Goal: Task Accomplishment & Management: Manage account settings

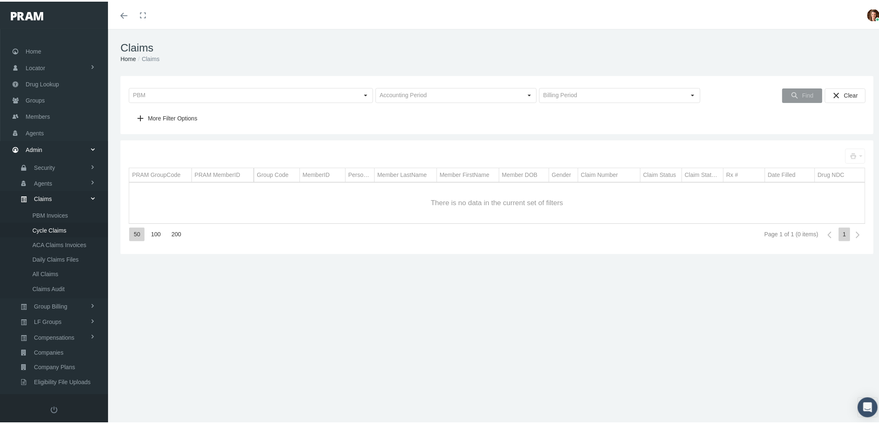
scroll to position [66, 0]
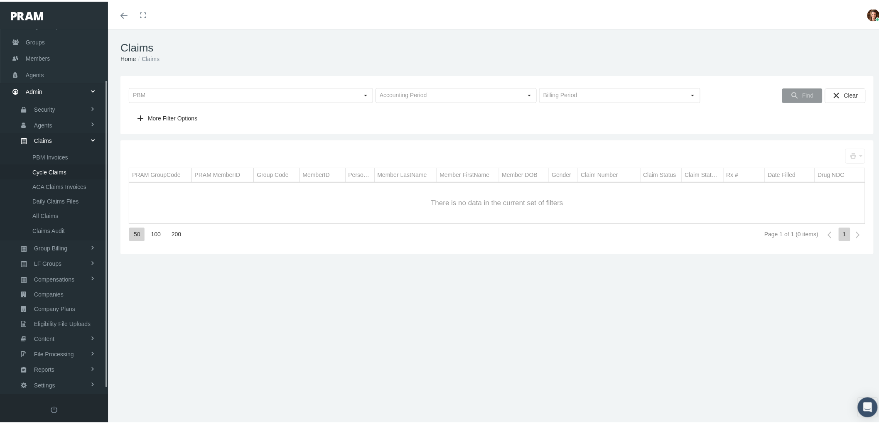
scroll to position [66, 0]
click at [75, 267] on link "Compensations" at bounding box center [54, 269] width 108 height 15
click at [79, 206] on span "Compensation Summary" at bounding box center [64, 209] width 64 height 14
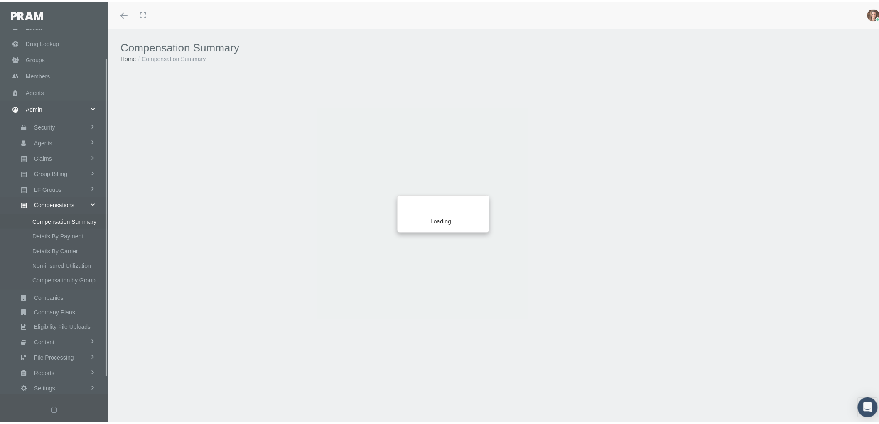
scroll to position [52, 0]
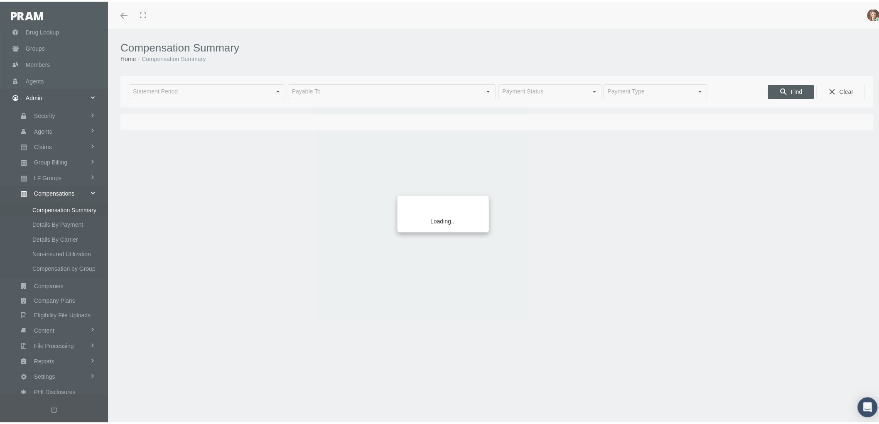
type input "[DATE]"
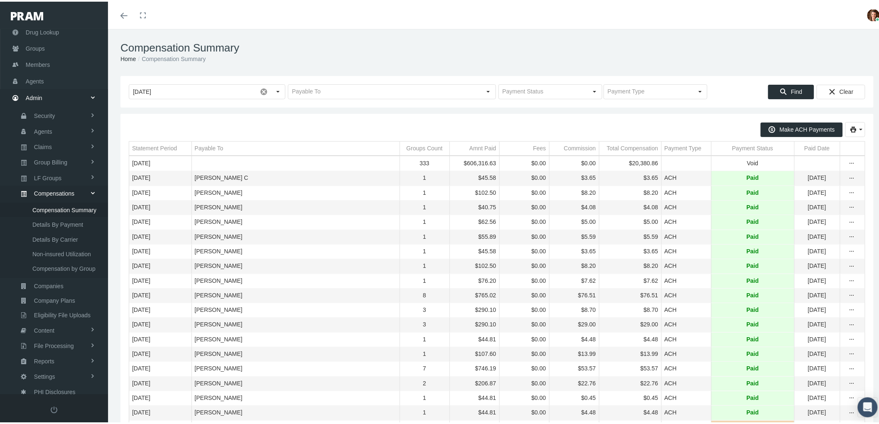
click at [745, 146] on div "Payment Status" at bounding box center [753, 147] width 41 height 8
click at [739, 146] on div "Payment Status" at bounding box center [749, 147] width 41 height 8
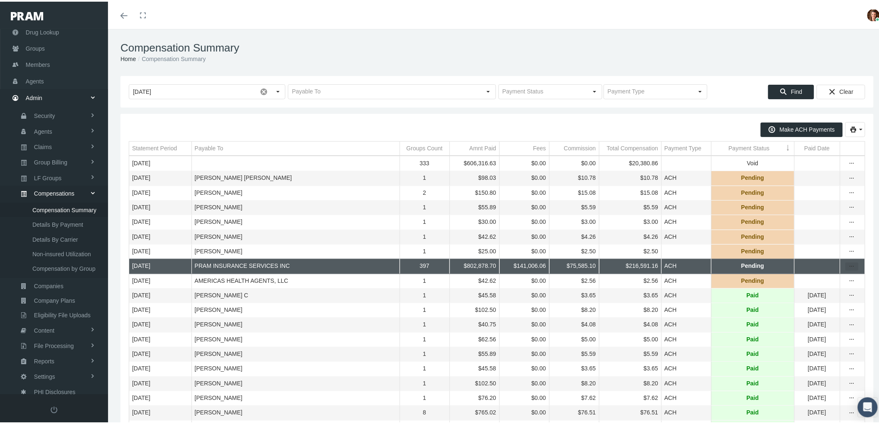
click at [849, 269] on icon "more" at bounding box center [852, 264] width 7 height 7
click at [826, 294] on div "Register Payment" at bounding box center [810, 297] width 81 height 14
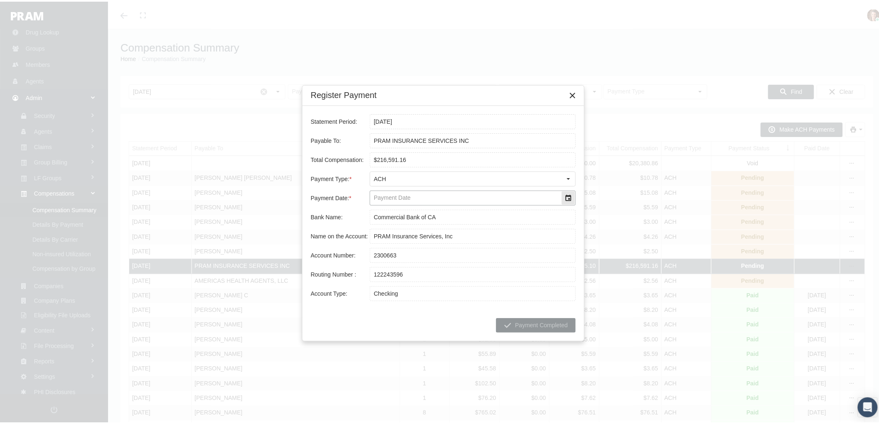
click at [569, 195] on div "Select" at bounding box center [568, 196] width 13 height 13
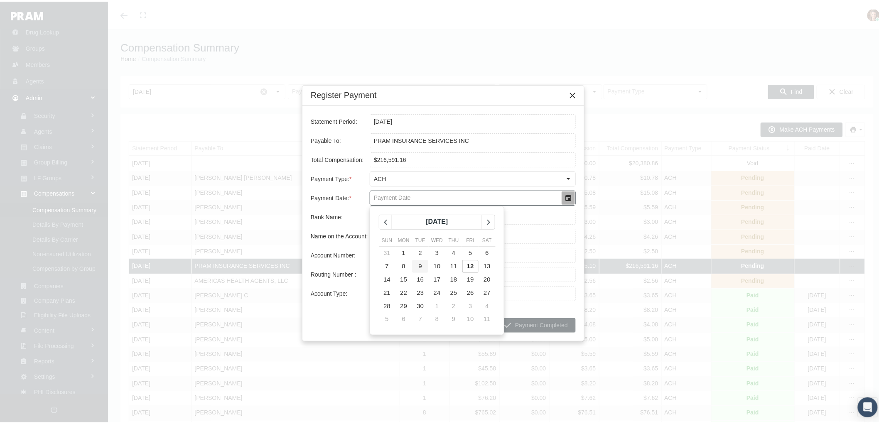
click at [416, 260] on td "9" at bounding box center [420, 265] width 17 height 13
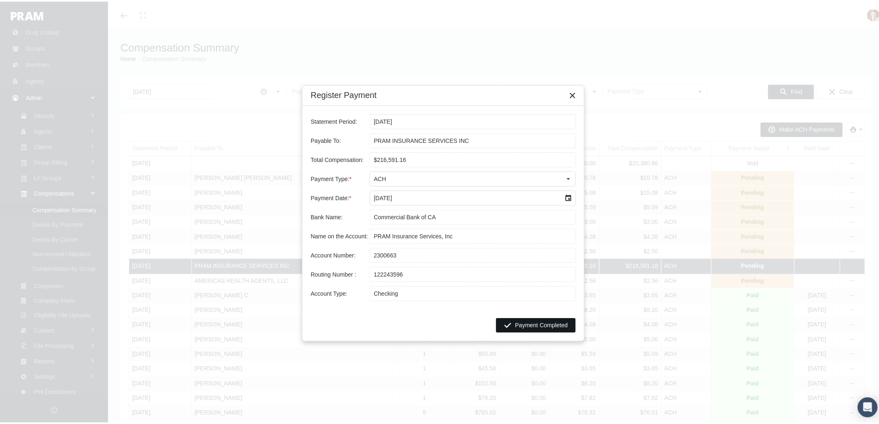
click at [535, 323] on span "Payment Completed" at bounding box center [541, 323] width 53 height 7
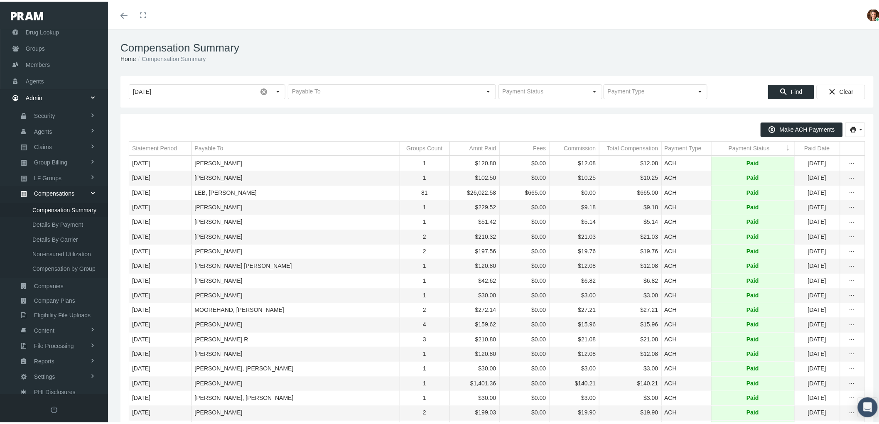
click at [738, 148] on div "Payment Status" at bounding box center [749, 147] width 41 height 8
click at [730, 146] on div "Payment Status" at bounding box center [749, 147] width 41 height 8
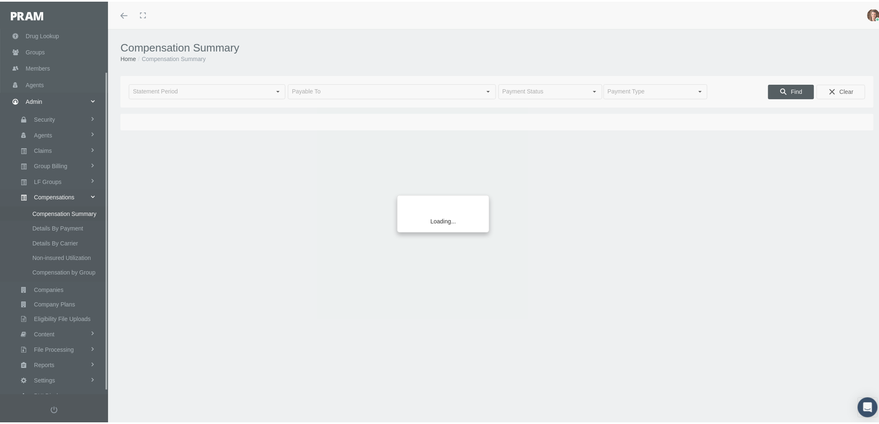
scroll to position [52, 0]
type input "August 2025"
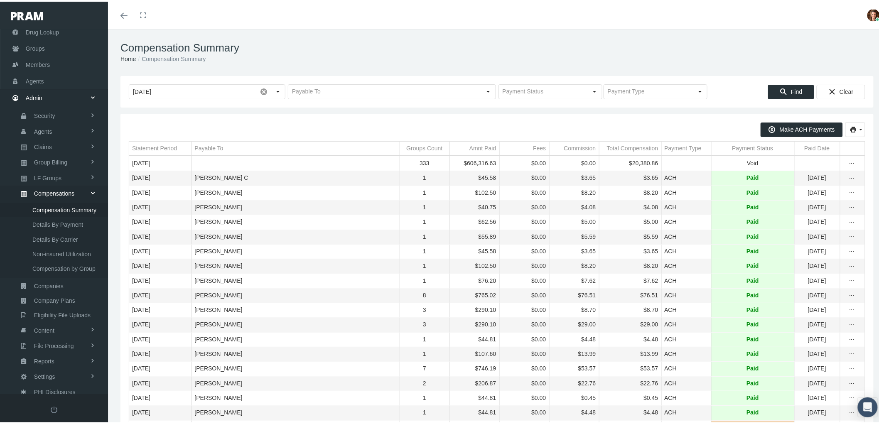
click at [734, 145] on div "Payment Status" at bounding box center [753, 147] width 41 height 8
click at [740, 140] on td "Payment Status" at bounding box center [753, 147] width 83 height 14
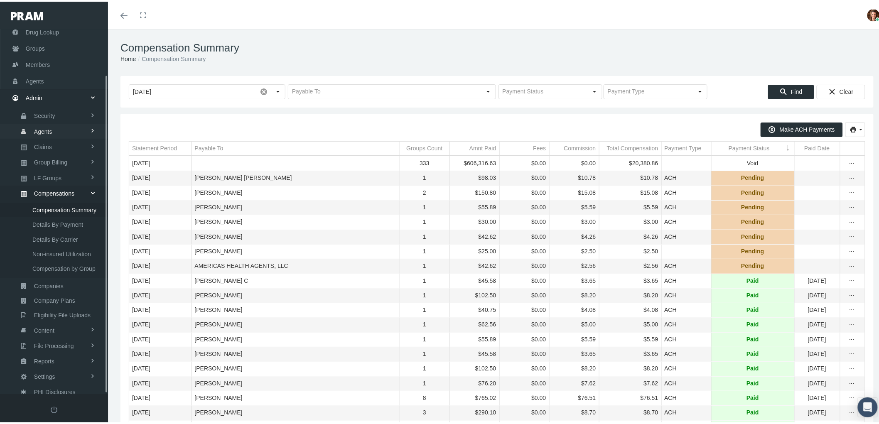
click at [54, 127] on link "Agents" at bounding box center [54, 129] width 108 height 15
click at [53, 156] on link "Agents" at bounding box center [54, 158] width 108 height 15
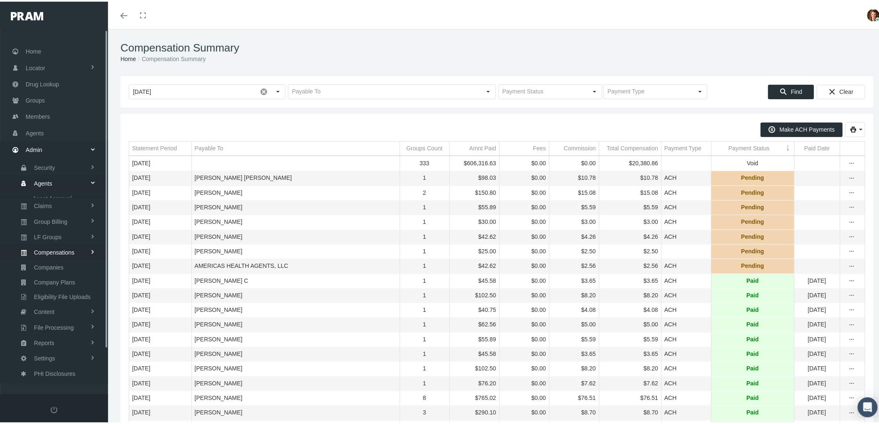
scroll to position [0, 0]
click at [49, 179] on span "Agents" at bounding box center [43, 182] width 18 height 14
click at [46, 129] on link "Agents" at bounding box center [54, 131] width 108 height 16
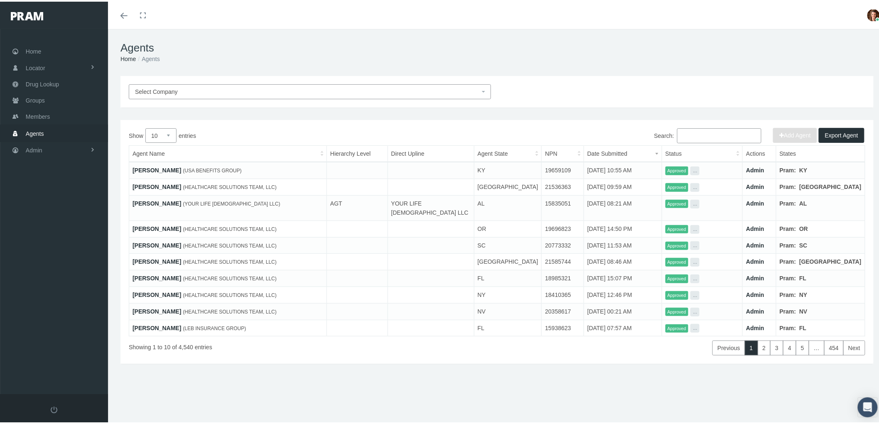
click at [699, 133] on input "Search:" at bounding box center [719, 134] width 84 height 15
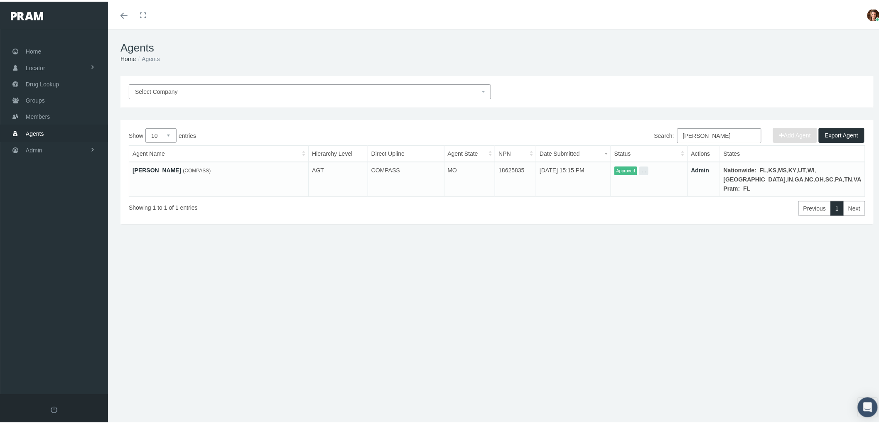
type input "amber wise"
click at [145, 170] on link "Amber Wise" at bounding box center [157, 168] width 49 height 7
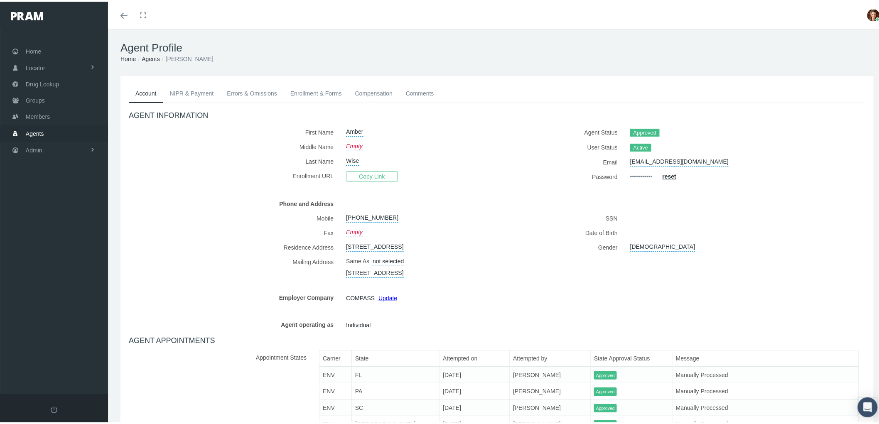
click at [188, 89] on link "NIPR & Payment" at bounding box center [191, 92] width 57 height 18
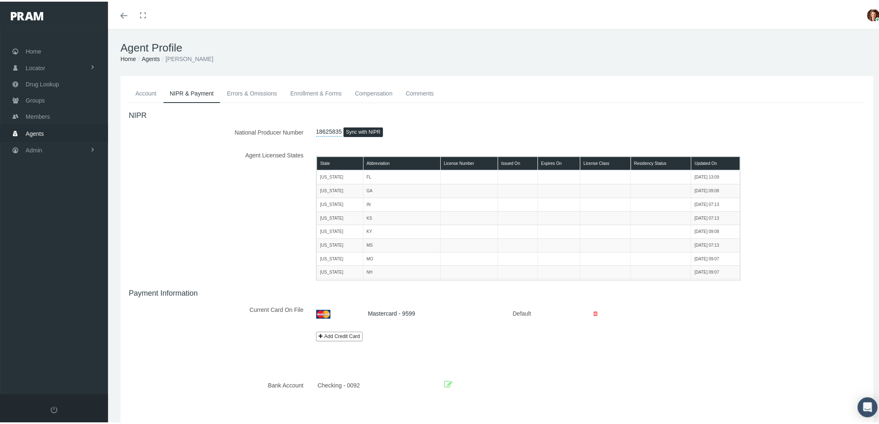
click at [30, 131] on span "Agents" at bounding box center [35, 132] width 18 height 16
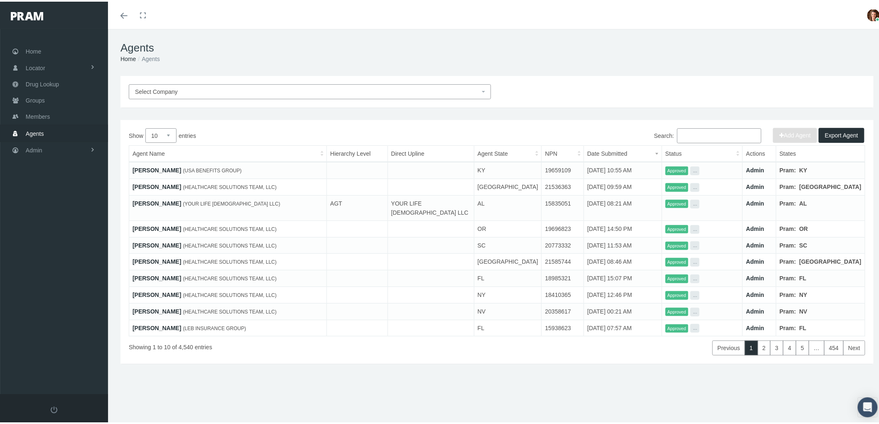
click at [694, 135] on input "Search:" at bounding box center [719, 134] width 84 height 15
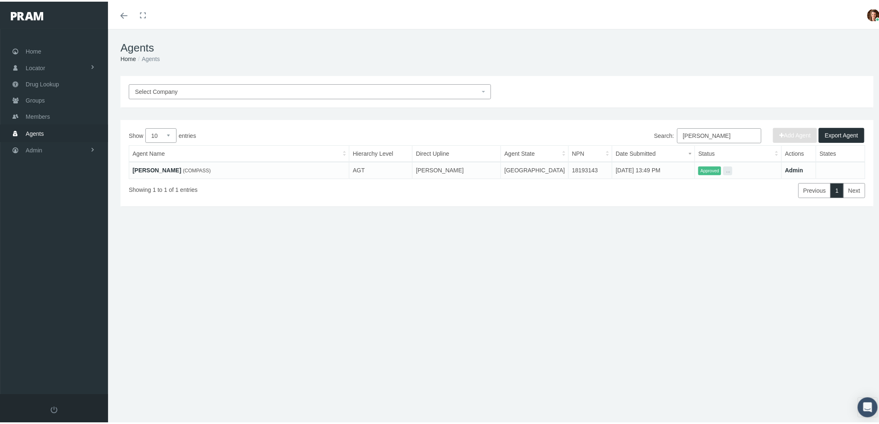
type input "rupp"
click at [152, 167] on link "Jill Rupp" at bounding box center [157, 168] width 49 height 7
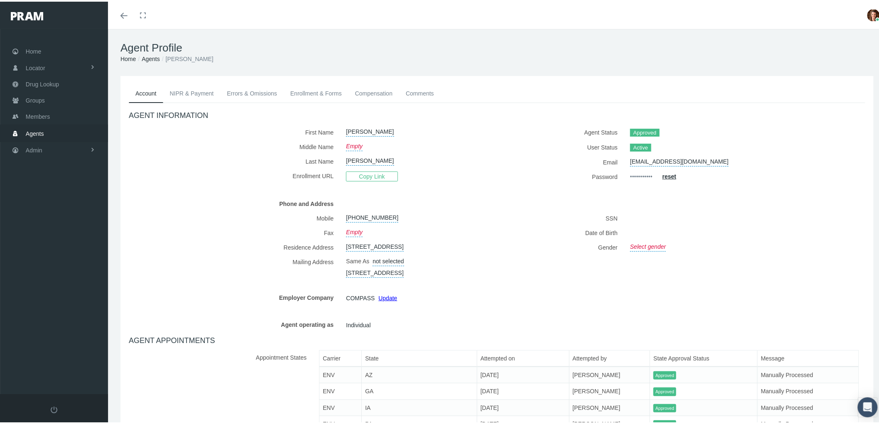
click at [189, 88] on link "NIPR & Payment" at bounding box center [191, 92] width 57 height 18
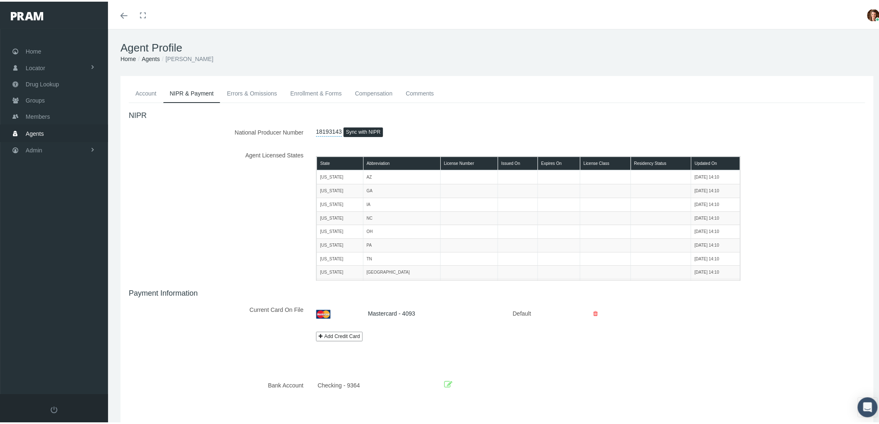
click at [253, 89] on link "Errors & Omissions" at bounding box center [252, 92] width 64 height 18
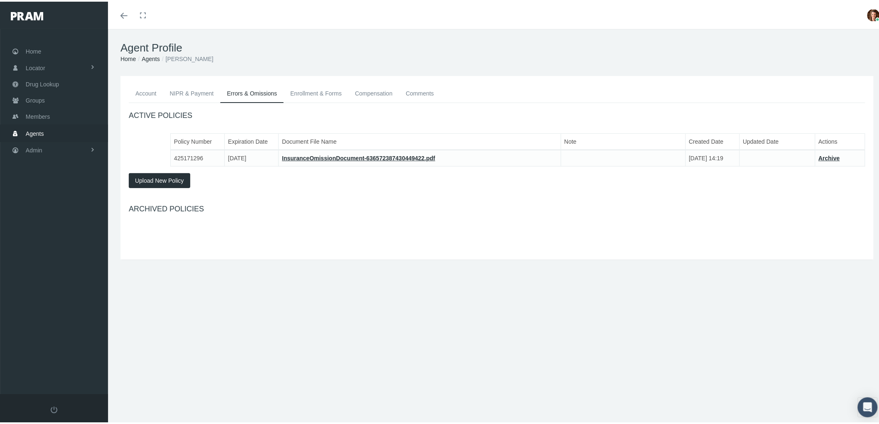
click at [310, 90] on link "Enrollment & Forms" at bounding box center [316, 92] width 65 height 18
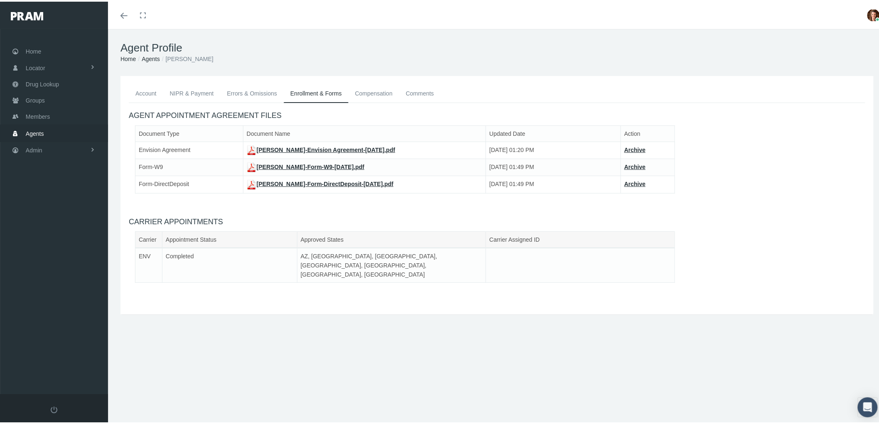
click at [22, 131] on link "Agents" at bounding box center [54, 131] width 108 height 16
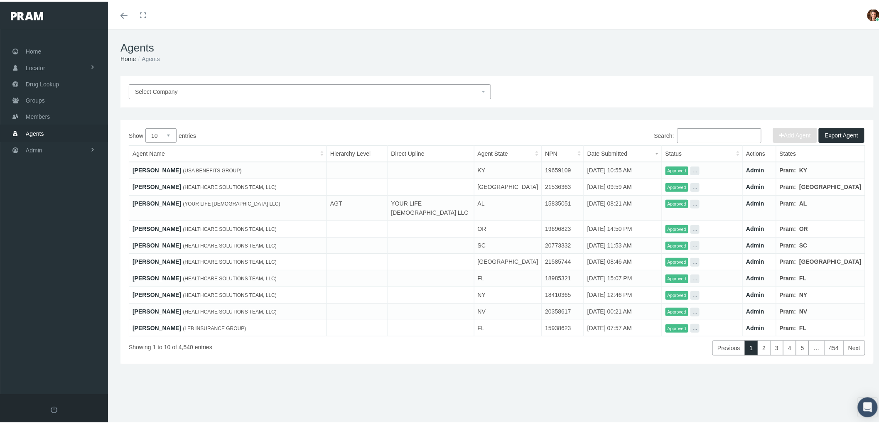
click at [692, 131] on input "Search:" at bounding box center [719, 134] width 84 height 15
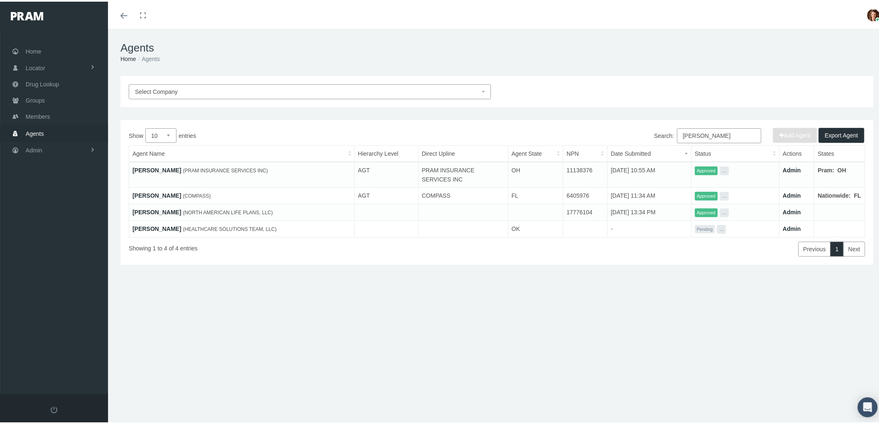
type input "[PERSON_NAME]"
click at [151, 168] on link "[PERSON_NAME]" at bounding box center [157, 168] width 49 height 7
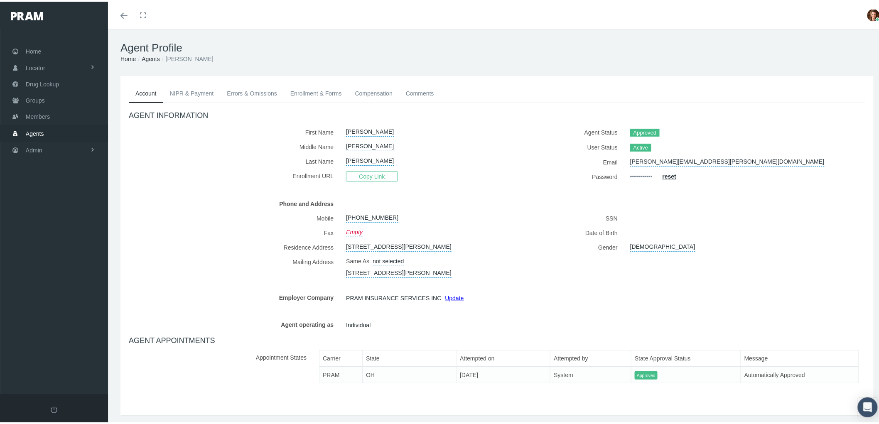
click at [200, 91] on link "NIPR & Payment" at bounding box center [191, 92] width 57 height 18
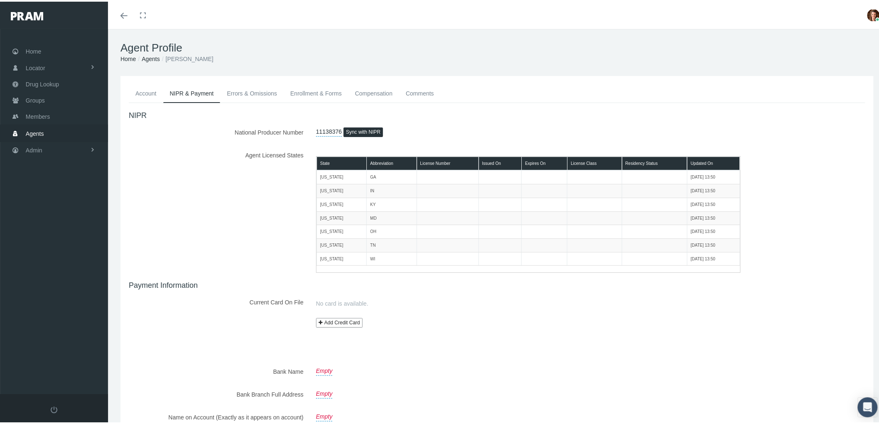
click at [371, 90] on link "Compensation" at bounding box center [374, 92] width 51 height 18
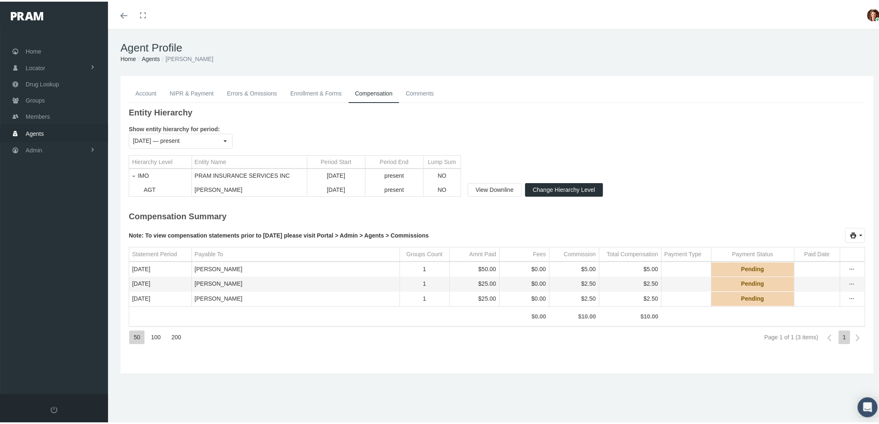
click at [140, 90] on link "Account" at bounding box center [146, 92] width 34 height 18
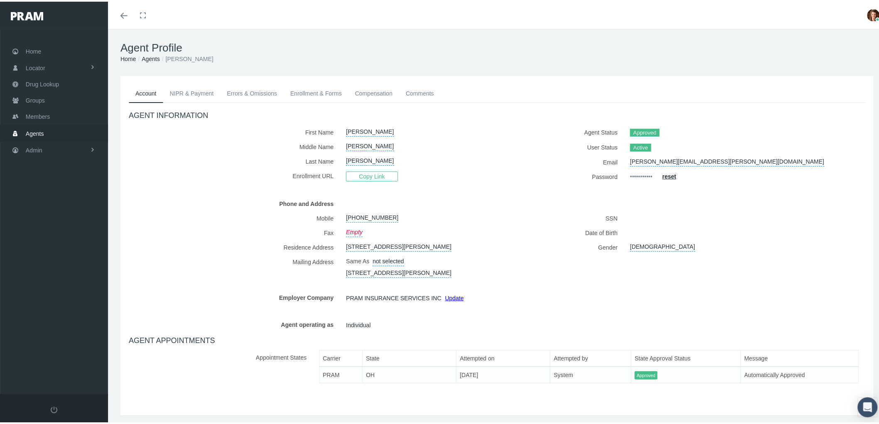
click at [375, 93] on link "Compensation" at bounding box center [374, 92] width 51 height 18
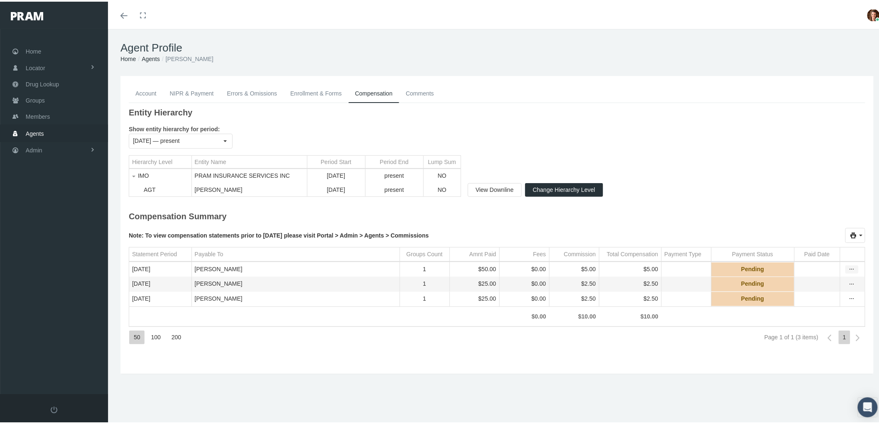
click at [849, 271] on icon "more" at bounding box center [852, 267] width 7 height 7
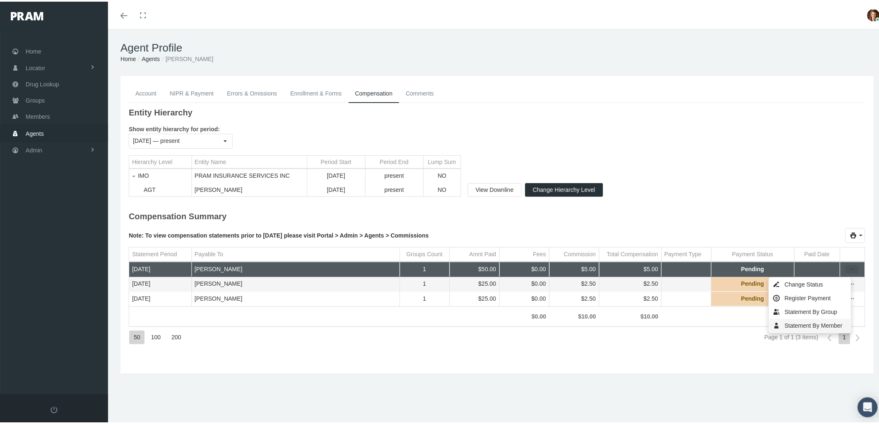
click at [822, 324] on div "Statement By Member" at bounding box center [810, 325] width 81 height 14
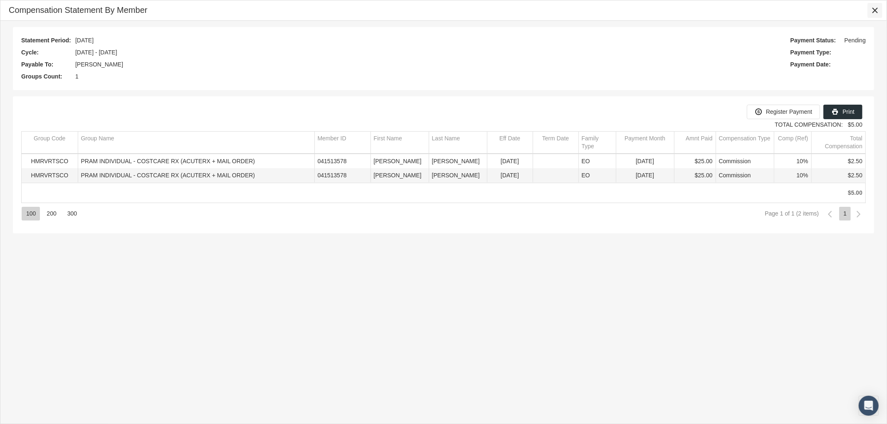
click at [873, 10] on icon "Close" at bounding box center [874, 10] width 7 height 7
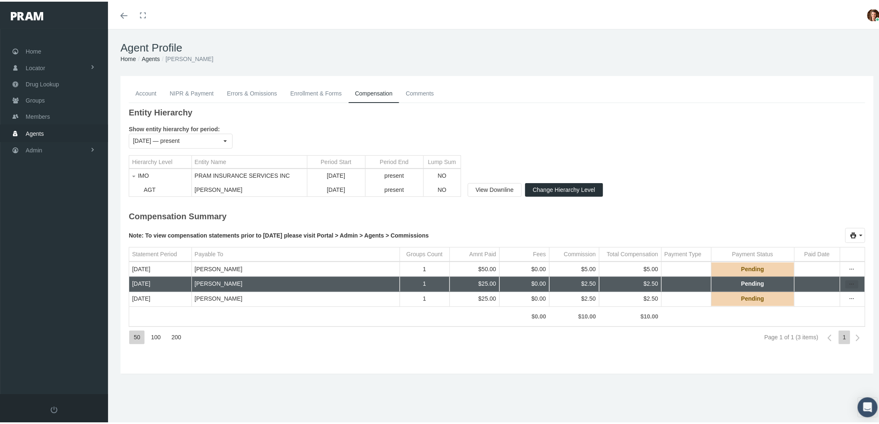
click at [849, 286] on icon "more" at bounding box center [852, 282] width 7 height 7
click at [821, 340] on div "Statement By Member" at bounding box center [810, 340] width 81 height 14
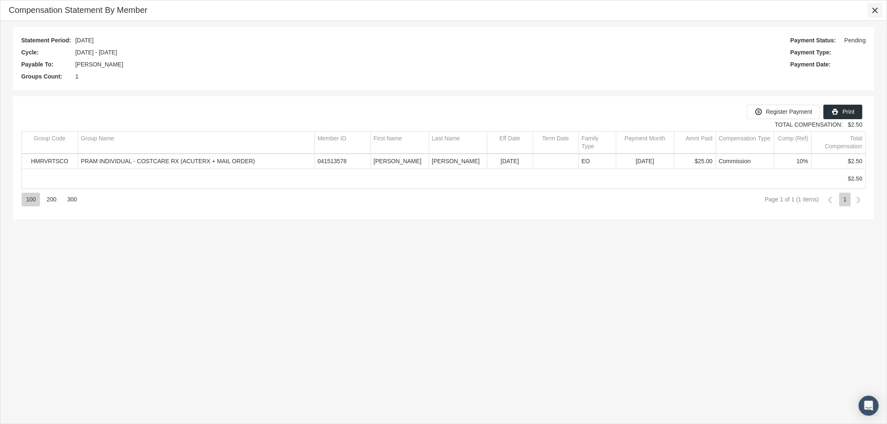
click at [869, 10] on div "Close" at bounding box center [874, 10] width 14 height 14
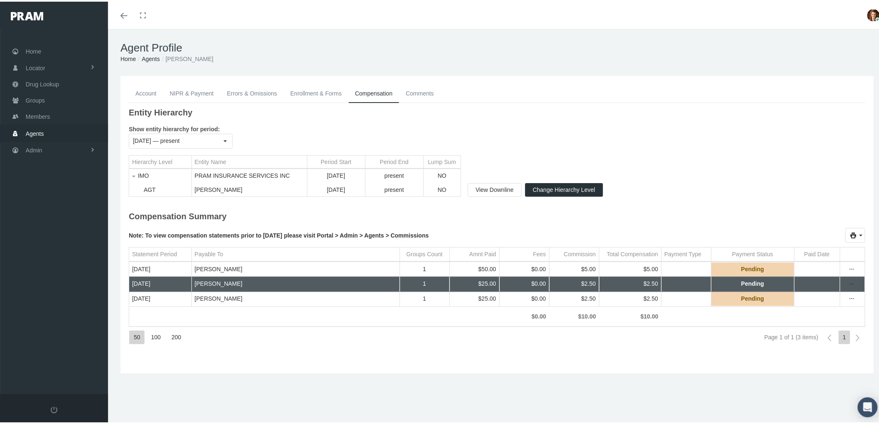
click at [37, 131] on span "Agents" at bounding box center [35, 132] width 18 height 16
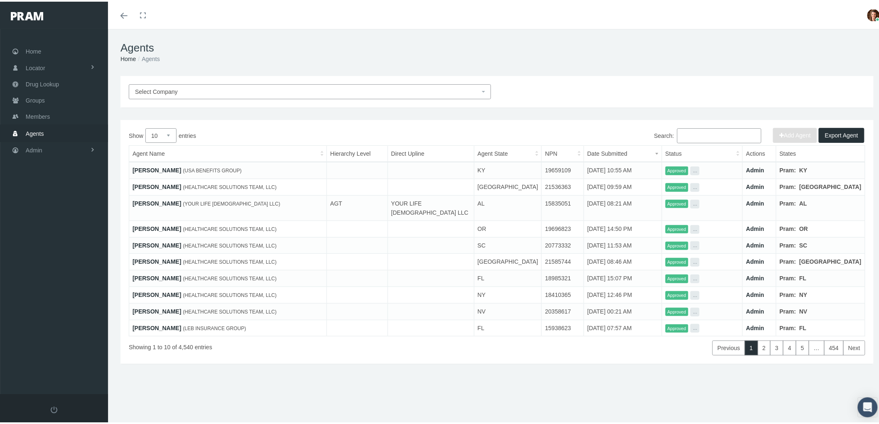
click at [697, 134] on input "Search:" at bounding box center [719, 134] width 84 height 15
click at [699, 133] on input "Search:" at bounding box center [719, 134] width 84 height 15
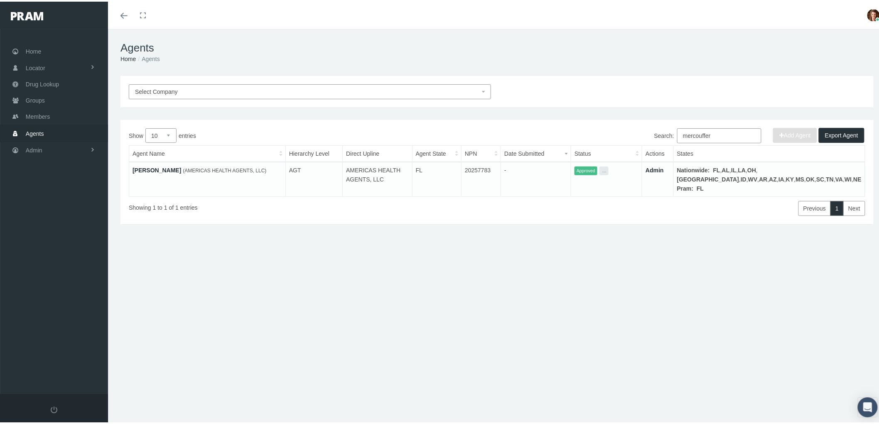
type input "mercouffer"
click at [175, 167] on link "[PERSON_NAME]" at bounding box center [157, 168] width 49 height 7
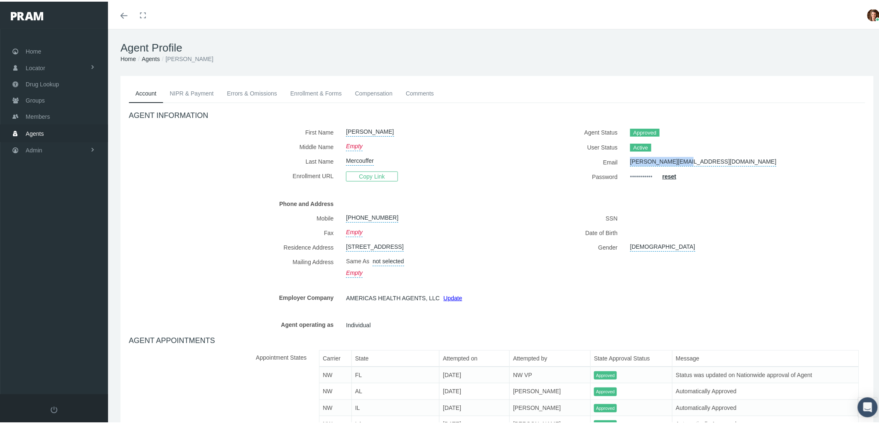
drag, startPoint x: 704, startPoint y: 158, endPoint x: 631, endPoint y: 158, distance: 72.7
click at [626, 157] on div "Alex@ahainsure.com" at bounding box center [729, 160] width 211 height 15
copy link "Alex@ahainsure.com"
click at [190, 92] on link "NIPR & Payment" at bounding box center [191, 92] width 57 height 18
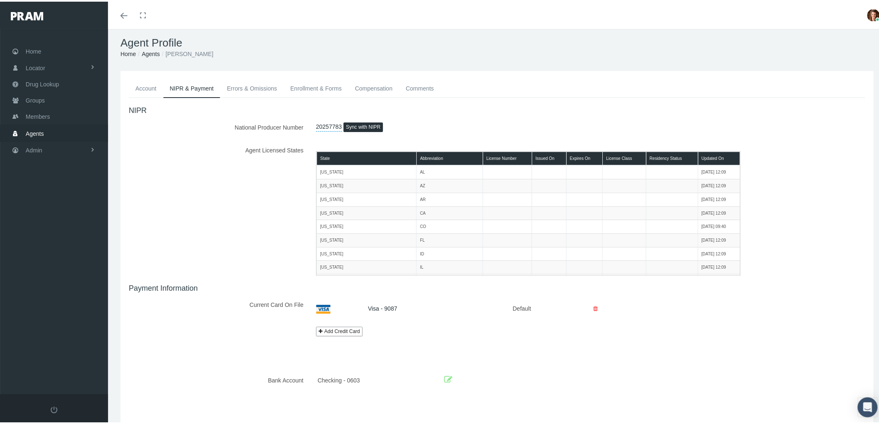
scroll to position [36, 0]
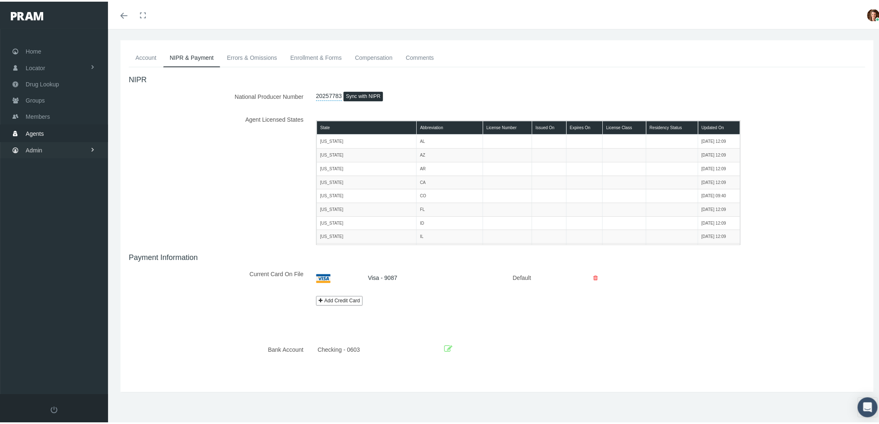
click at [34, 141] on span "Admin" at bounding box center [34, 149] width 17 height 16
click at [49, 183] on span "Agents" at bounding box center [43, 182] width 18 height 14
click at [76, 224] on span "Bank Info Requests" at bounding box center [57, 229] width 51 height 14
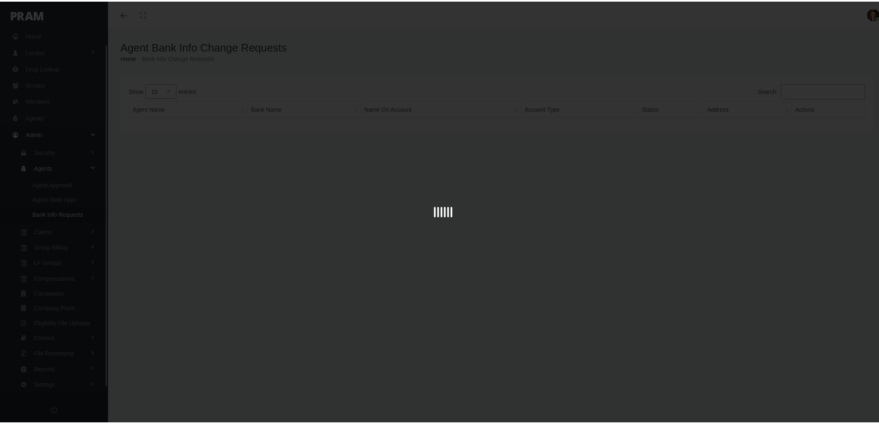
scroll to position [23, 0]
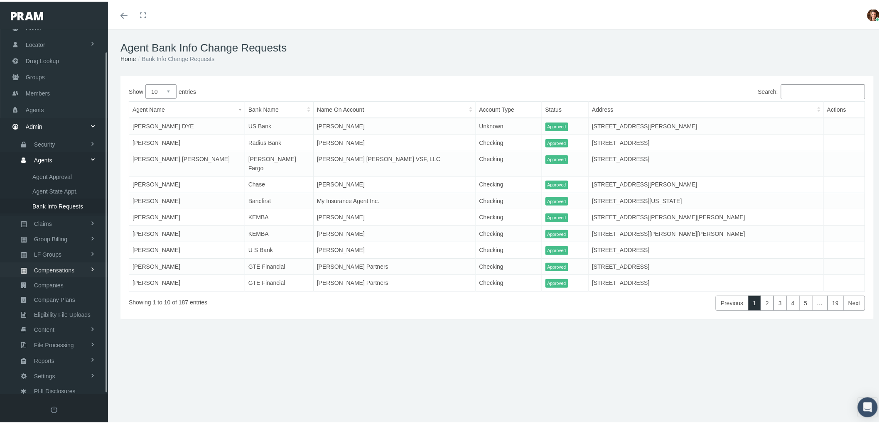
click at [64, 264] on span "Compensations" at bounding box center [54, 269] width 40 height 14
click at [64, 233] on span "Compensation Summary" at bounding box center [64, 237] width 64 height 14
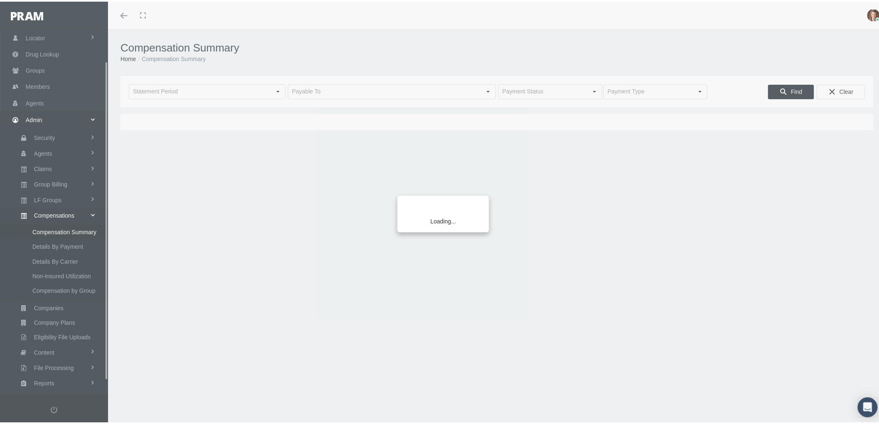
scroll to position [52, 0]
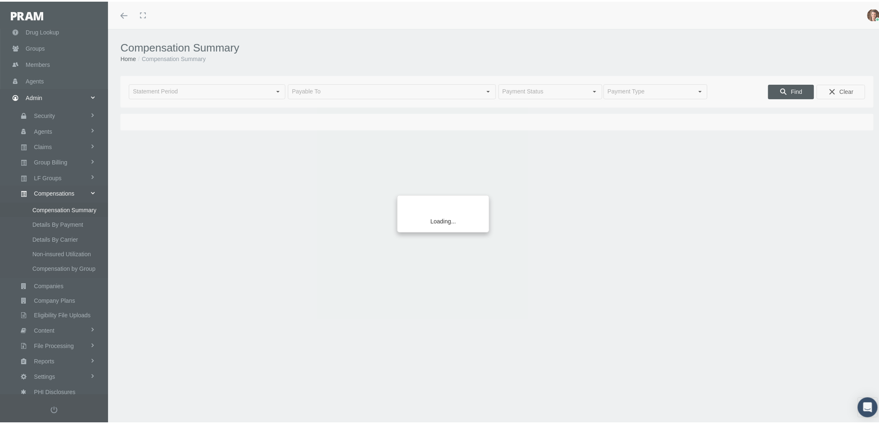
type input "[DATE]"
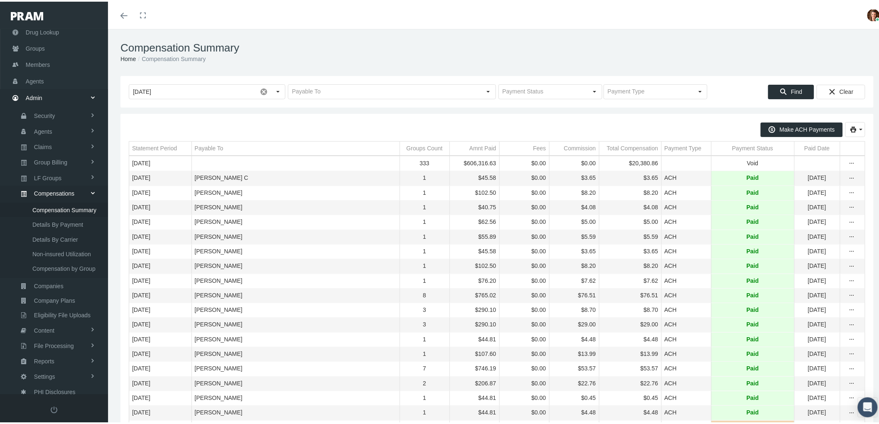
click at [737, 146] on div "Payment Status" at bounding box center [753, 147] width 41 height 8
click at [736, 146] on div "Payment Status" at bounding box center [749, 147] width 41 height 8
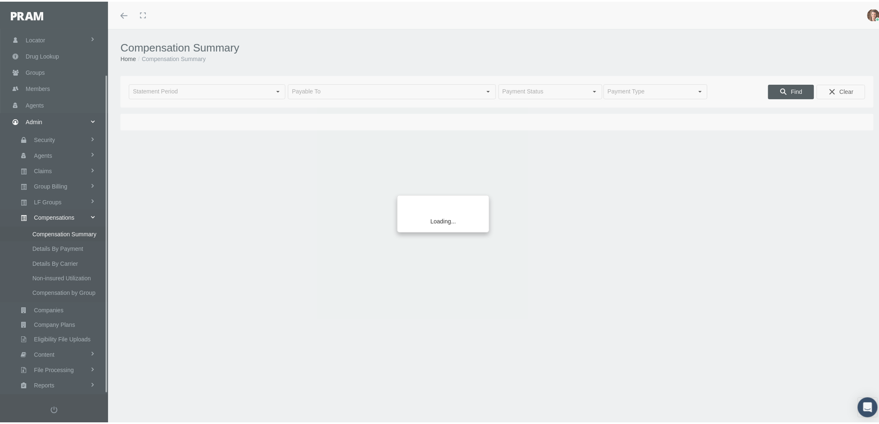
scroll to position [52, 0]
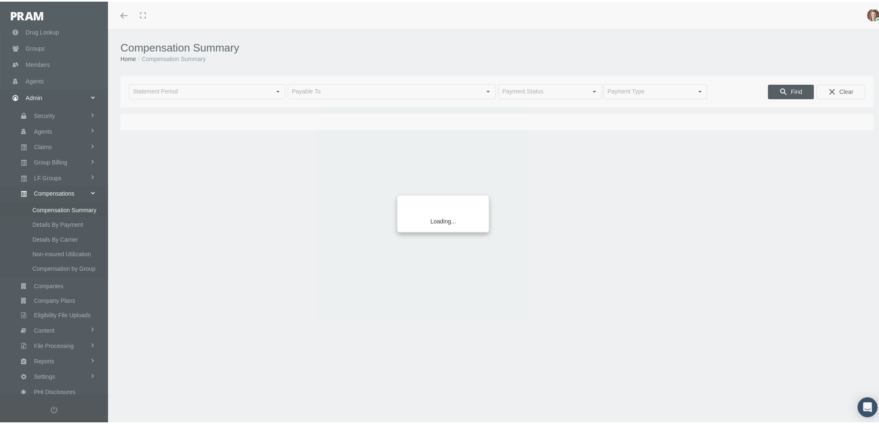
type input "[DATE]"
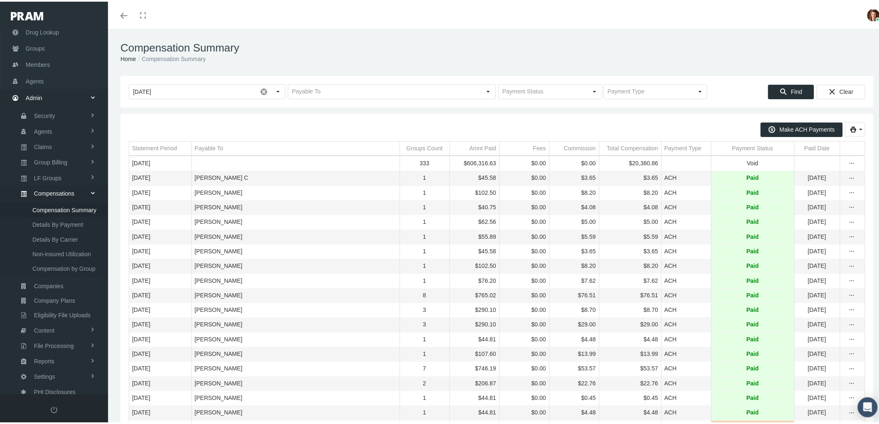
click at [736, 145] on div "Payment Status" at bounding box center [753, 147] width 41 height 8
click at [736, 145] on div "Payment Status" at bounding box center [749, 147] width 41 height 8
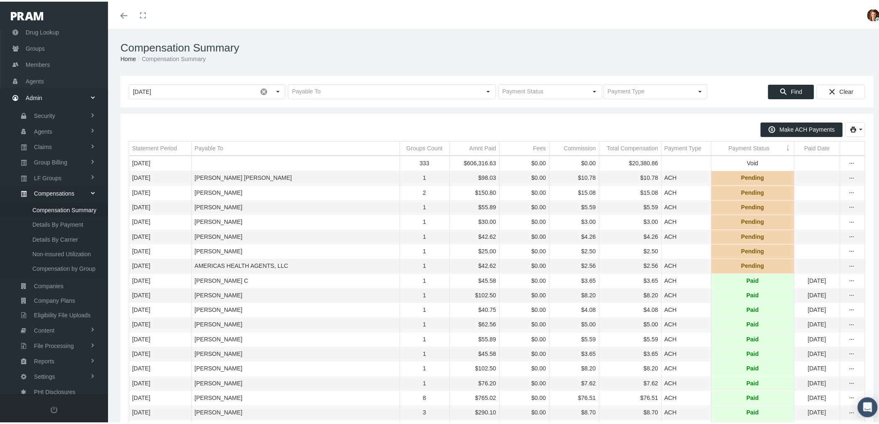
click at [736, 145] on div "Payment Status" at bounding box center [749, 147] width 41 height 8
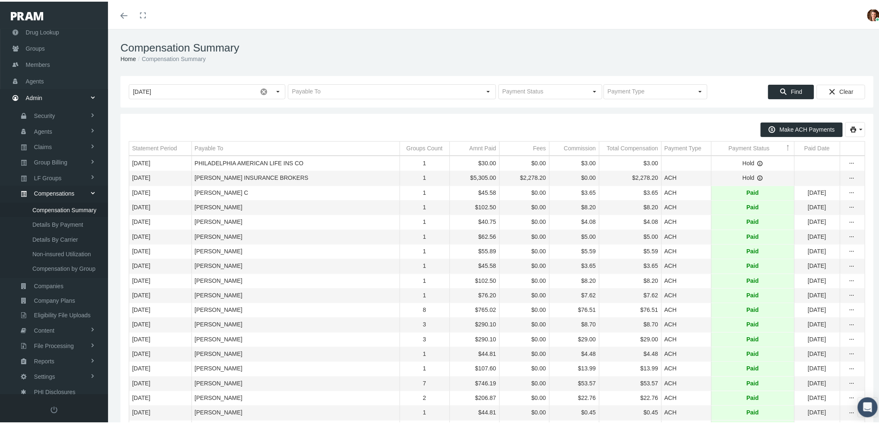
click at [736, 145] on div "Payment Status" at bounding box center [749, 147] width 41 height 8
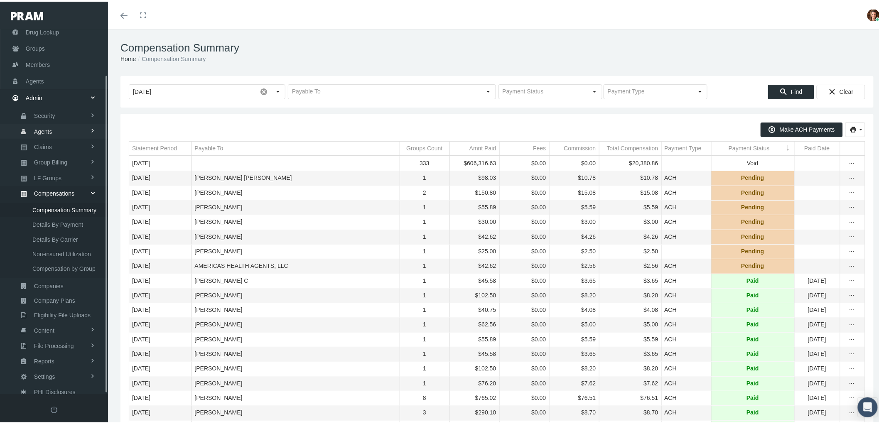
click at [66, 129] on link "Agents" at bounding box center [54, 129] width 108 height 15
click at [71, 199] on span "Bank Info Requests" at bounding box center [57, 205] width 51 height 14
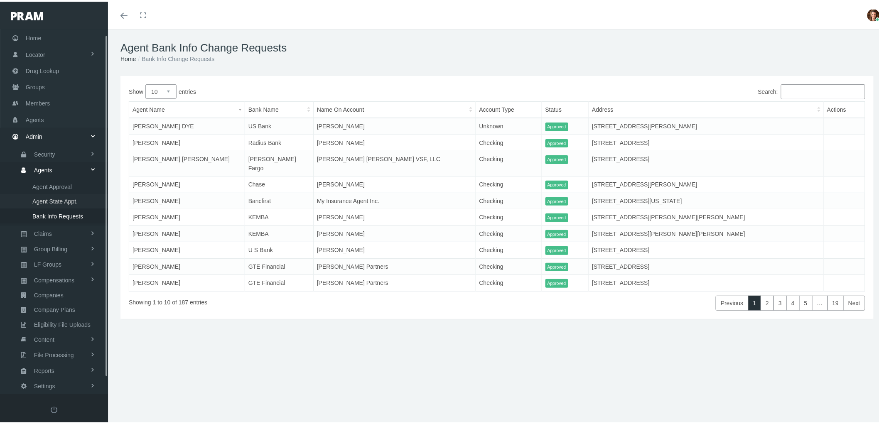
scroll to position [23, 0]
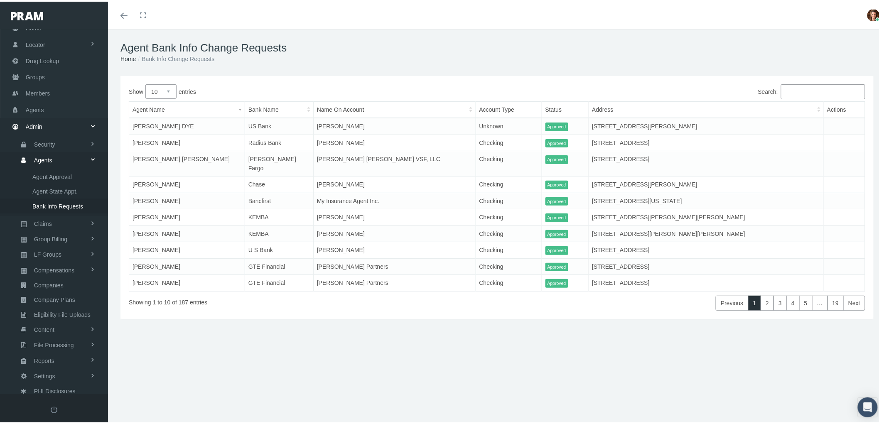
click at [527, 356] on div "Agent Bank Info Change Requests Home Bank Info Change Requests Show 10 25 50 10…" at bounding box center [497, 230] width 778 height 406
click at [59, 198] on span "Bank Info Requests" at bounding box center [57, 205] width 51 height 14
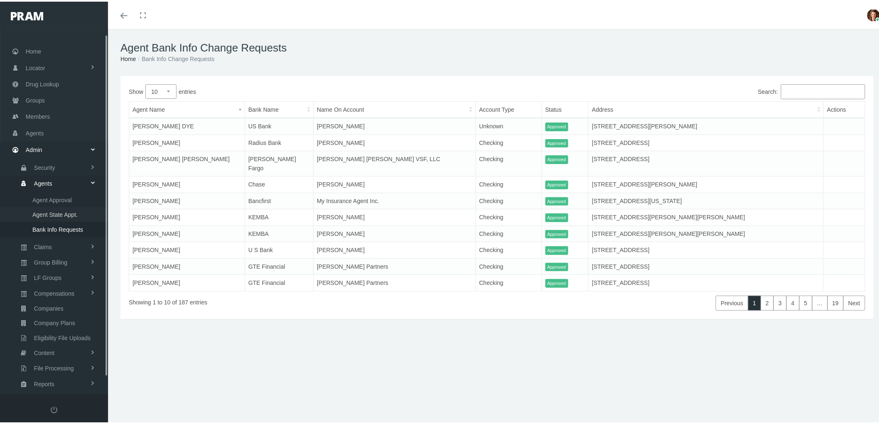
scroll to position [23, 0]
